Goal: Find specific page/section: Find specific page/section

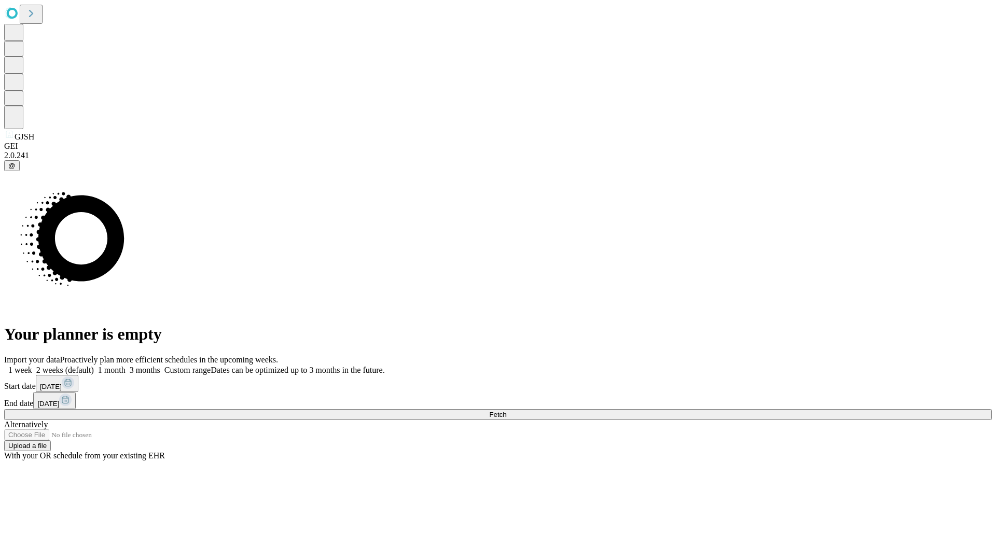
click at [506, 411] on span "Fetch" at bounding box center [497, 415] width 17 height 8
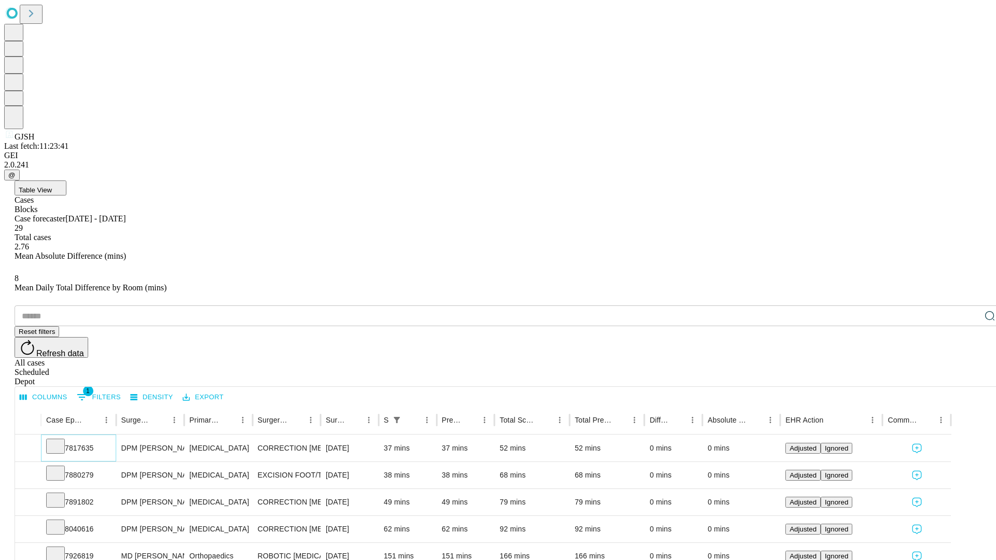
click at [61, 440] on icon at bounding box center [55, 445] width 10 height 10
